Goal: Task Accomplishment & Management: Manage account settings

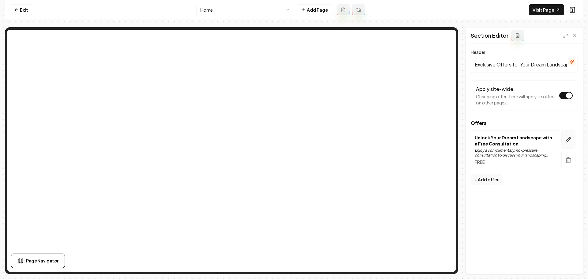
click at [570, 140] on icon "button" at bounding box center [568, 140] width 6 height 6
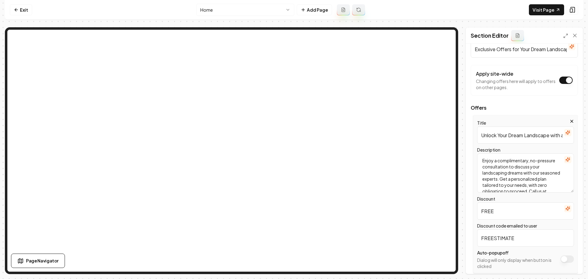
scroll to position [38, 0]
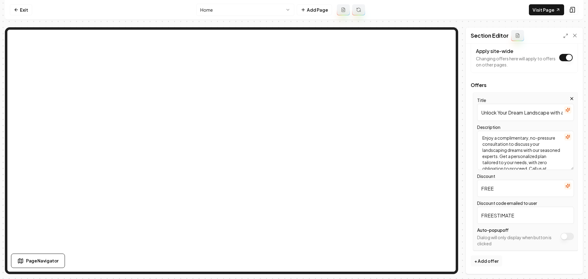
click at [510, 186] on input "FREE" at bounding box center [525, 188] width 97 height 17
type input "FREE ESTIMATES"
click at [567, 263] on button "Save" at bounding box center [569, 263] width 18 height 11
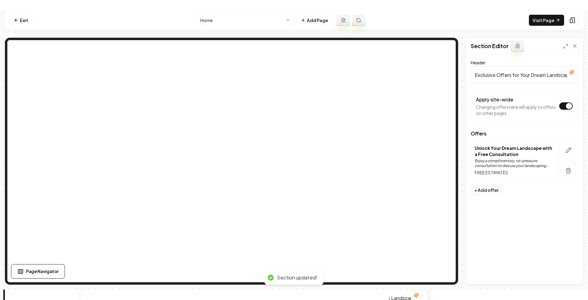
scroll to position [0, 0]
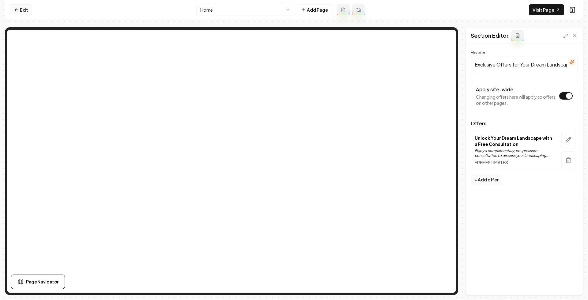
click at [22, 6] on link "Exit" at bounding box center [21, 9] width 22 height 11
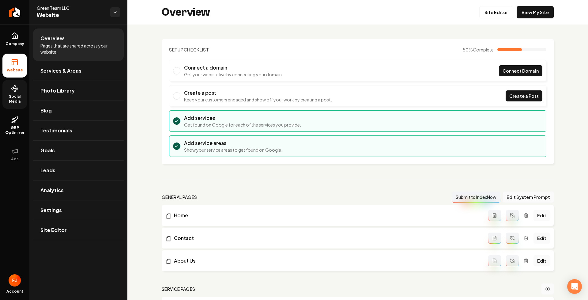
click at [10, 96] on span "Social Media" at bounding box center [14, 99] width 24 height 10
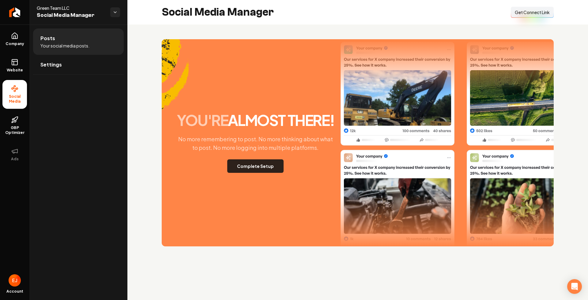
click at [270, 167] on button "Complete Setup" at bounding box center [255, 165] width 56 height 13
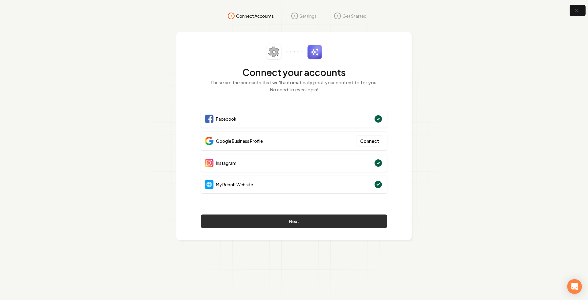
click at [338, 218] on button "Next" at bounding box center [294, 220] width 186 height 13
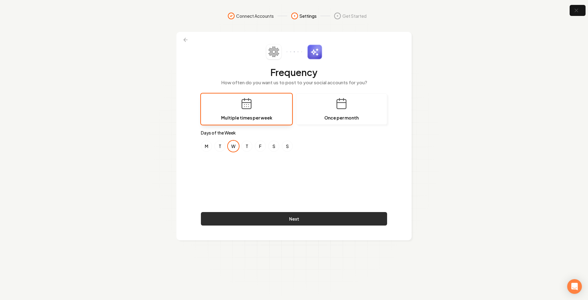
click at [301, 221] on button "Next" at bounding box center [294, 218] width 186 height 13
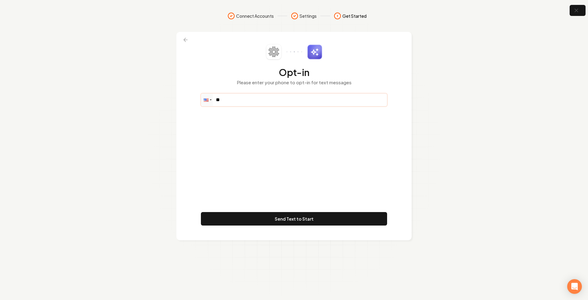
click at [240, 101] on input "**" at bounding box center [293, 100] width 185 height 12
type input "**********"
click at [316, 217] on button "Send Text to Start" at bounding box center [294, 218] width 186 height 13
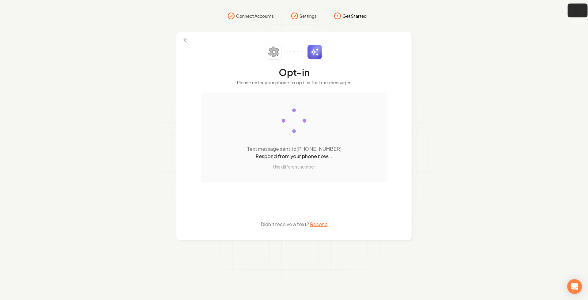
click at [579, 12] on icon "button" at bounding box center [576, 11] width 8 height 8
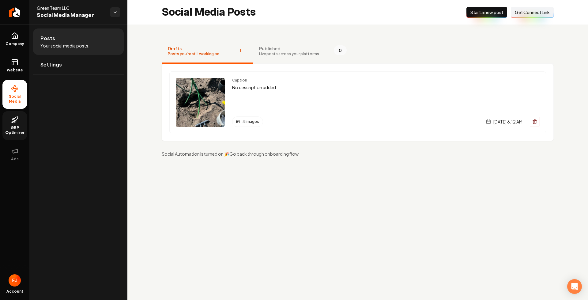
click at [18, 125] on link "GBP Optimizer" at bounding box center [14, 125] width 24 height 29
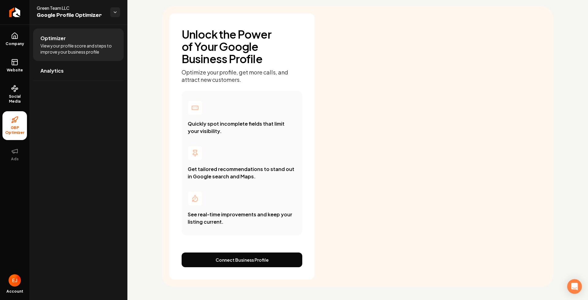
scroll to position [35, 0]
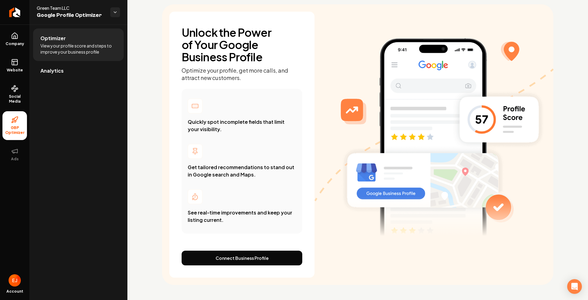
click at [53, 76] on link "Analytics" at bounding box center [78, 71] width 91 height 20
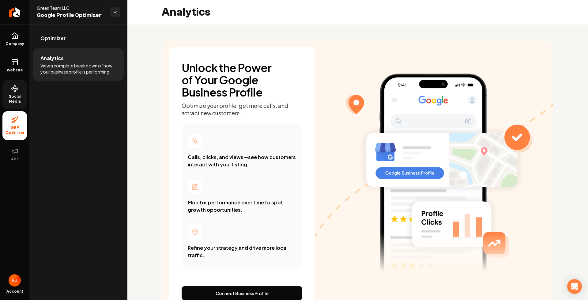
click at [21, 99] on span "Social Media" at bounding box center [14, 99] width 24 height 10
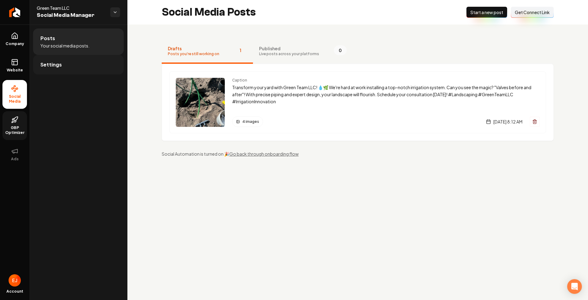
click at [50, 61] on span "Settings" at bounding box center [50, 64] width 21 height 7
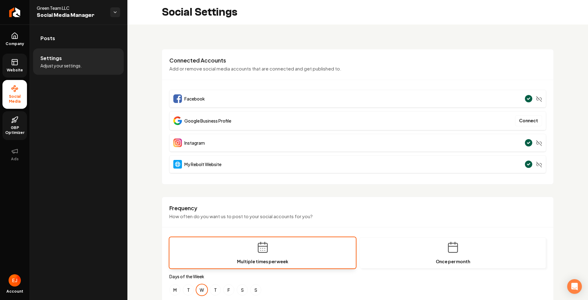
click at [20, 66] on link "Website" at bounding box center [14, 66] width 24 height 24
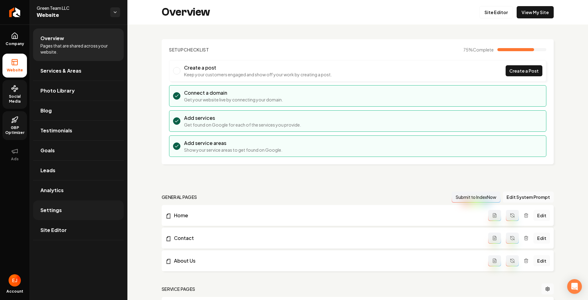
click at [68, 213] on link "Settings" at bounding box center [78, 210] width 91 height 20
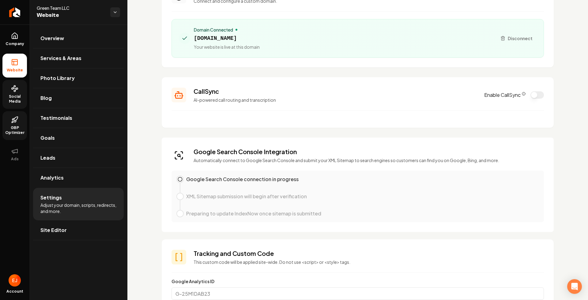
scroll to position [61, 0]
click at [523, 93] on icon "CallSync Info" at bounding box center [523, 93] width 0 height 1
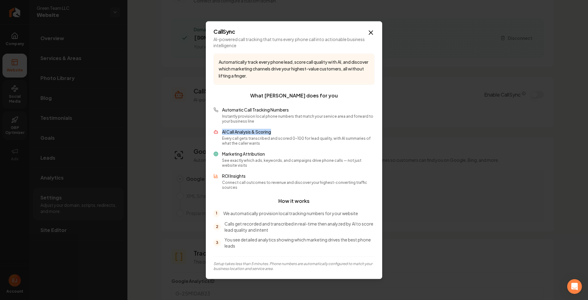
drag, startPoint x: 222, startPoint y: 135, endPoint x: 273, endPoint y: 133, distance: 51.8
click at [273, 133] on div "AI Call Analysis & Scoring Every call gets transcribed and scored 0-100 for lea…" at bounding box center [293, 137] width 161 height 17
drag, startPoint x: 257, startPoint y: 147, endPoint x: 221, endPoint y: 142, distance: 36.4
click at [221, 143] on div "AI Call Analysis & Scoring Every call gets transcribed and scored 0-100 for lea…" at bounding box center [293, 137] width 161 height 17
click at [239, 165] on p "See exactly which ads, keywords, and campaigns drive phone calls — not just web…" at bounding box center [298, 163] width 152 height 10
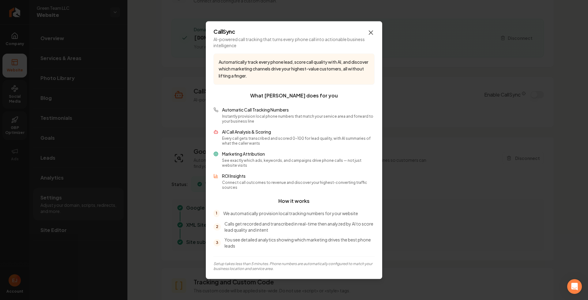
click at [369, 36] on icon "button" at bounding box center [370, 32] width 7 height 7
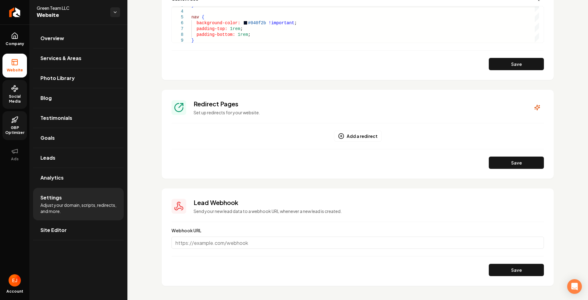
scroll to position [572, 0]
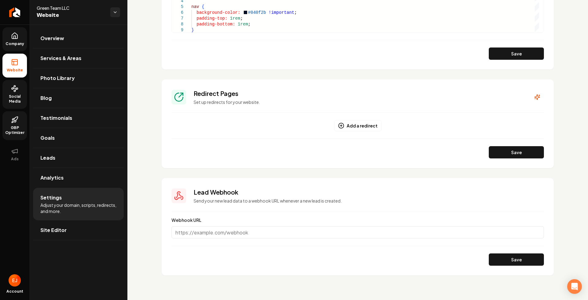
click at [17, 43] on span "Company" at bounding box center [15, 43] width 24 height 5
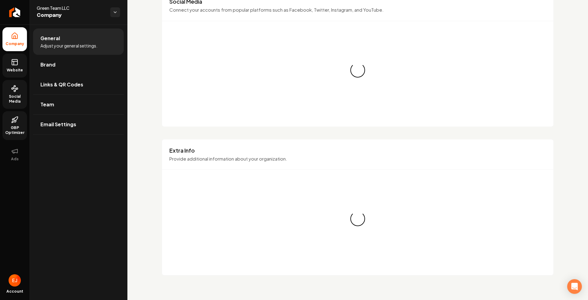
scroll to position [572, 0]
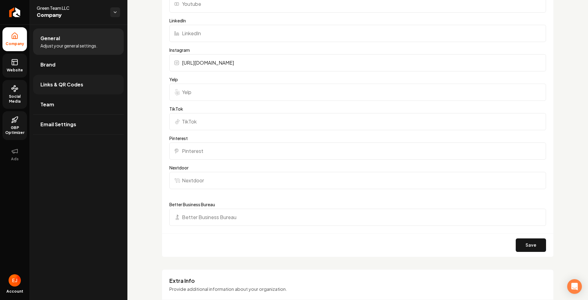
click at [80, 84] on span "Links & QR Codes" at bounding box center [61, 84] width 43 height 7
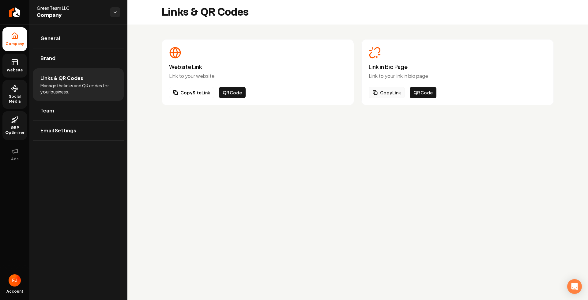
click at [383, 94] on button "Copy Link" at bounding box center [387, 92] width 36 height 11
click at [68, 108] on link "Team" at bounding box center [78, 111] width 91 height 20
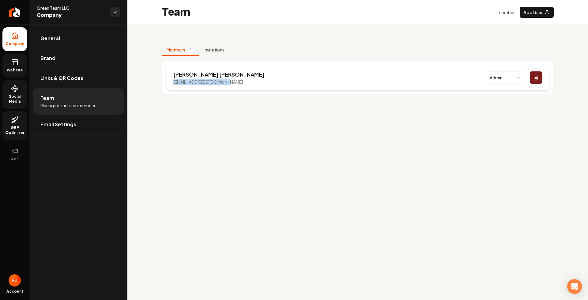
drag, startPoint x: 235, startPoint y: 83, endPoint x: 169, endPoint y: 84, distance: 65.5
click at [169, 84] on div "Jake Monson jakemonson810@gmail.com Admin" at bounding box center [358, 77] width 384 height 25
click at [13, 70] on span "Website" at bounding box center [14, 70] width 21 height 5
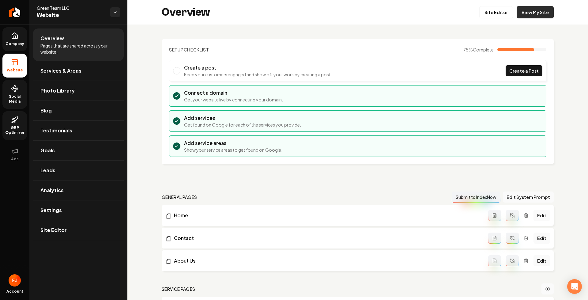
click at [527, 16] on link "View My Site" at bounding box center [534, 12] width 37 height 12
click at [6, 99] on span "Social Media" at bounding box center [14, 99] width 24 height 10
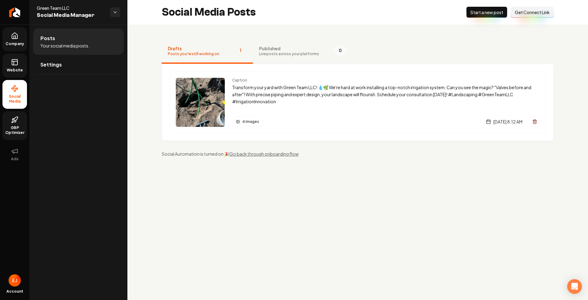
click at [275, 46] on span "Published" at bounding box center [289, 48] width 60 height 6
click at [391, 84] on p "Transform your yard with Green Team LLC! 💧🌿 We're hard at work installing a top…" at bounding box center [385, 94] width 307 height 21
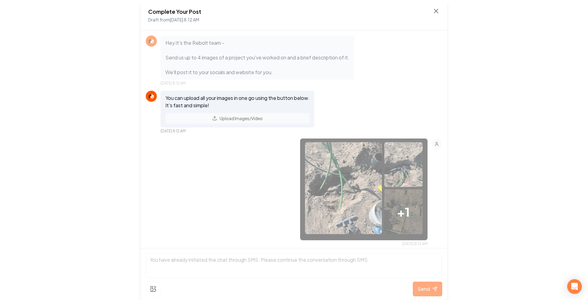
scroll to position [161, 0]
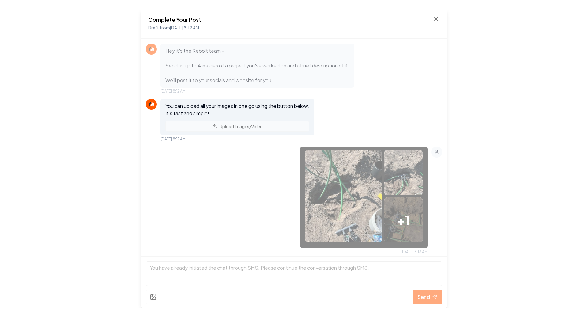
scroll to position [187, 0]
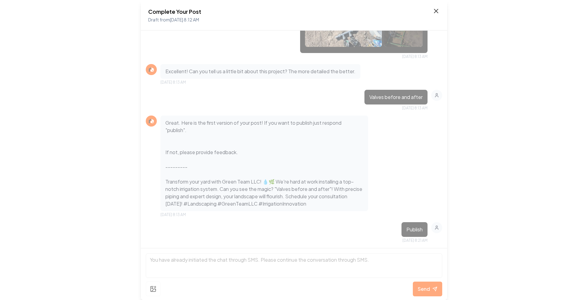
click at [436, 9] on icon at bounding box center [435, 10] width 7 height 7
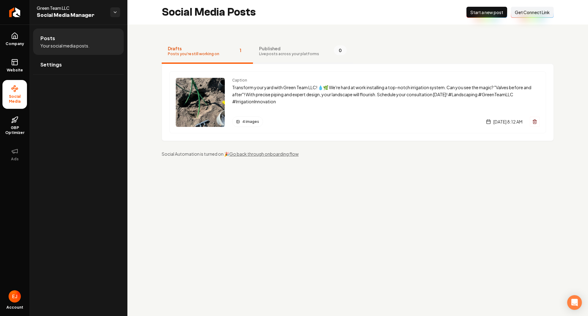
click at [269, 58] on button "Published Live posts across your platforms 0" at bounding box center [303, 51] width 100 height 24
click at [17, 35] on icon at bounding box center [14, 35] width 7 height 7
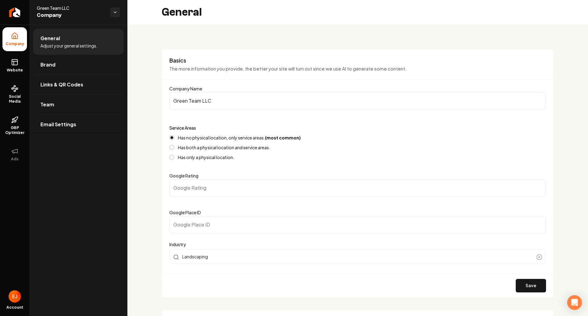
click at [224, 101] on input "Green Team LLC" at bounding box center [357, 100] width 376 height 17
click at [67, 70] on link "Brand" at bounding box center [78, 65] width 91 height 20
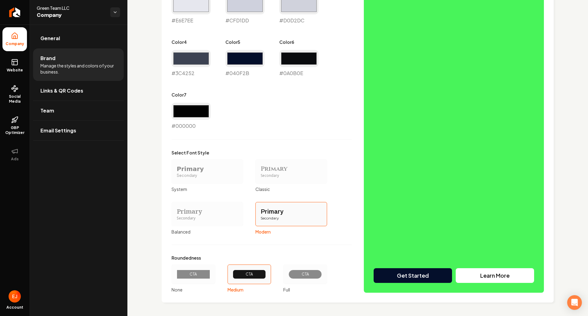
scroll to position [392, 0]
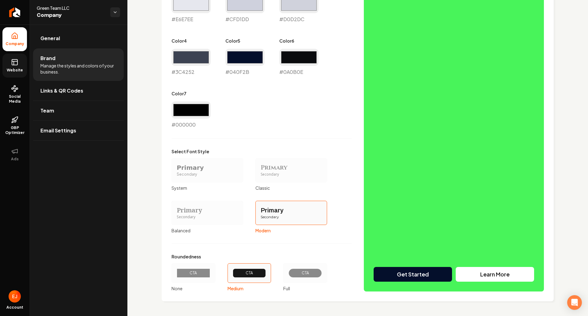
click at [16, 60] on icon at bounding box center [14, 61] width 7 height 7
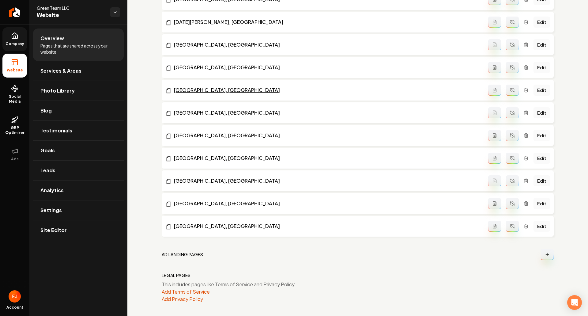
scroll to position [397, 0]
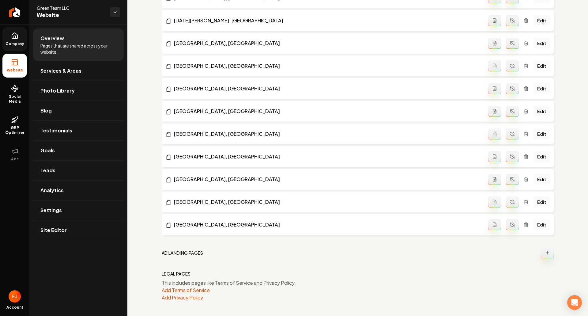
click at [18, 45] on span "Company" at bounding box center [15, 43] width 24 height 5
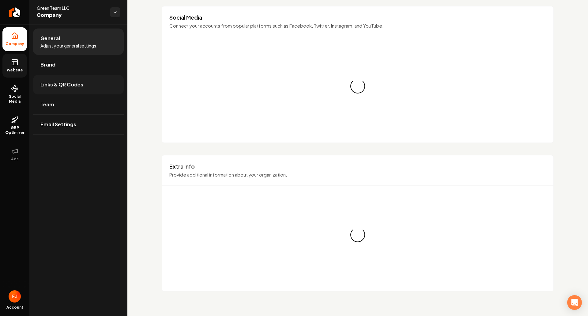
scroll to position [397, 0]
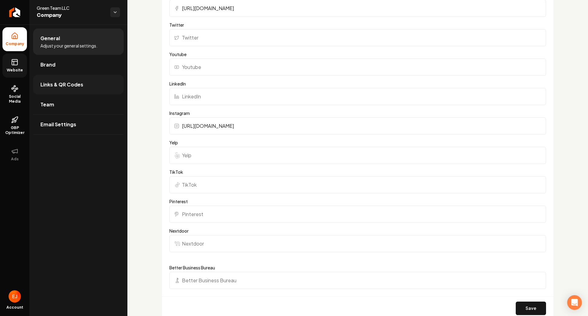
click at [43, 81] on span "Links & QR Codes" at bounding box center [61, 84] width 43 height 7
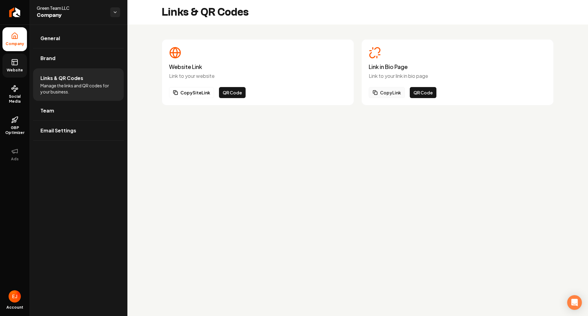
click at [390, 96] on button "Copy Link" at bounding box center [387, 92] width 36 height 11
